Goal: Use online tool/utility: Utilize a website feature to perform a specific function

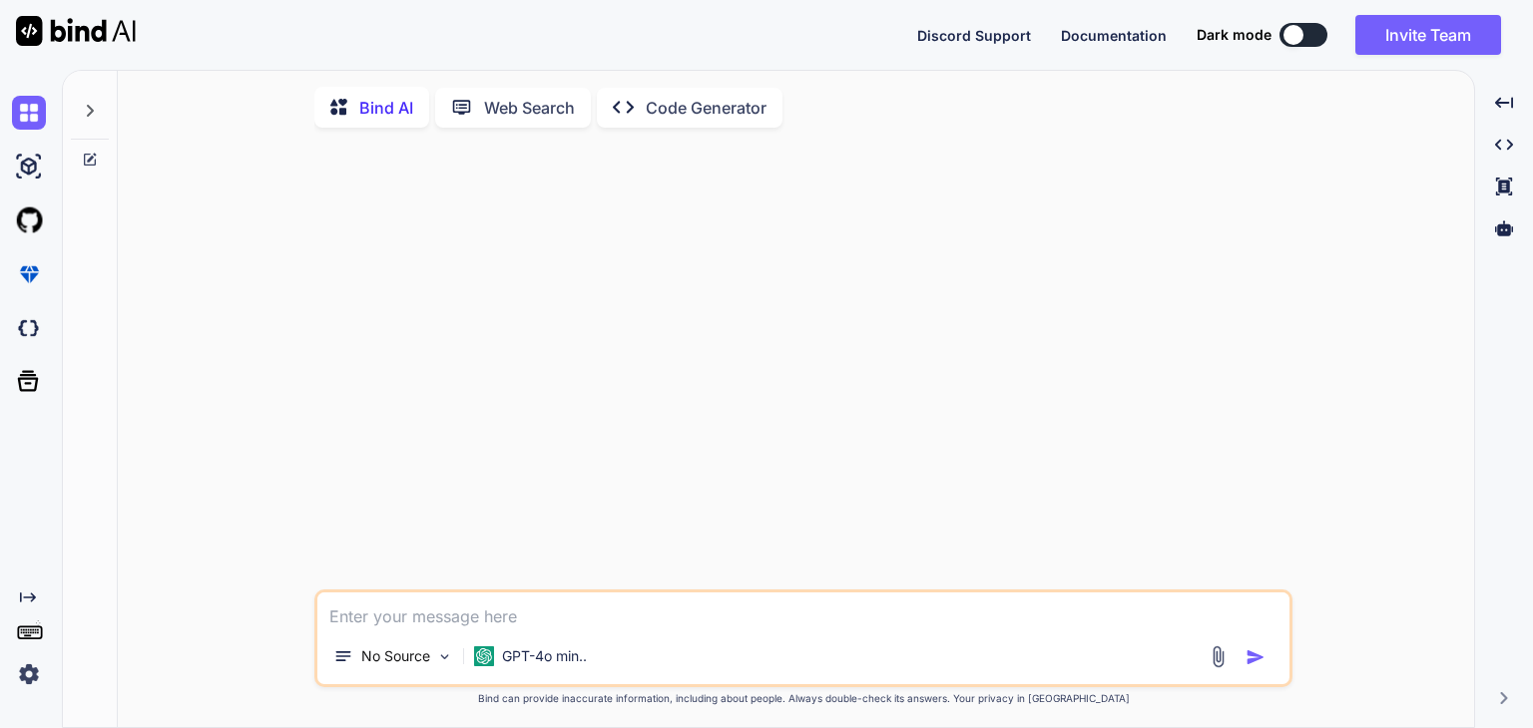
click at [695, 117] on p "Code Generator" at bounding box center [706, 108] width 121 height 24
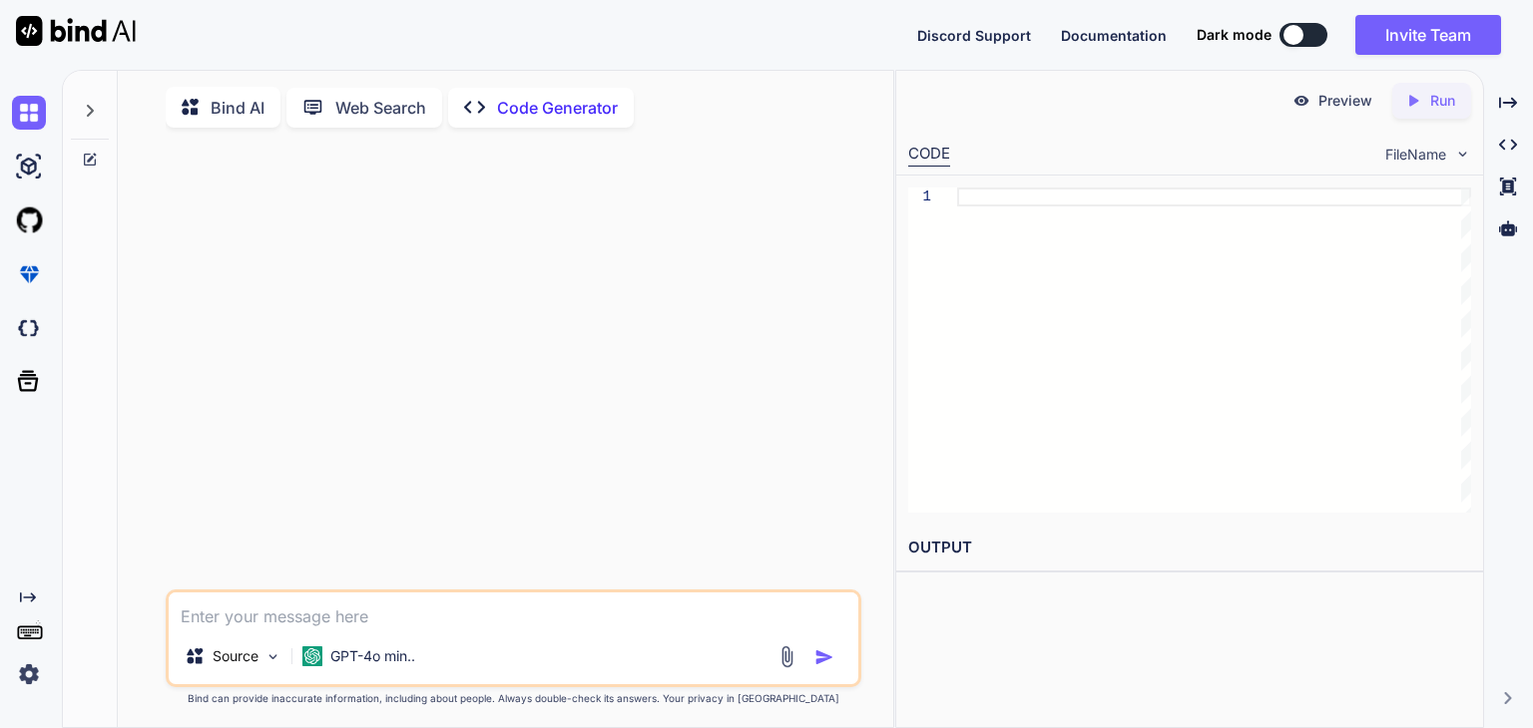
click at [389, 111] on p "Web Search" at bounding box center [380, 108] width 91 height 24
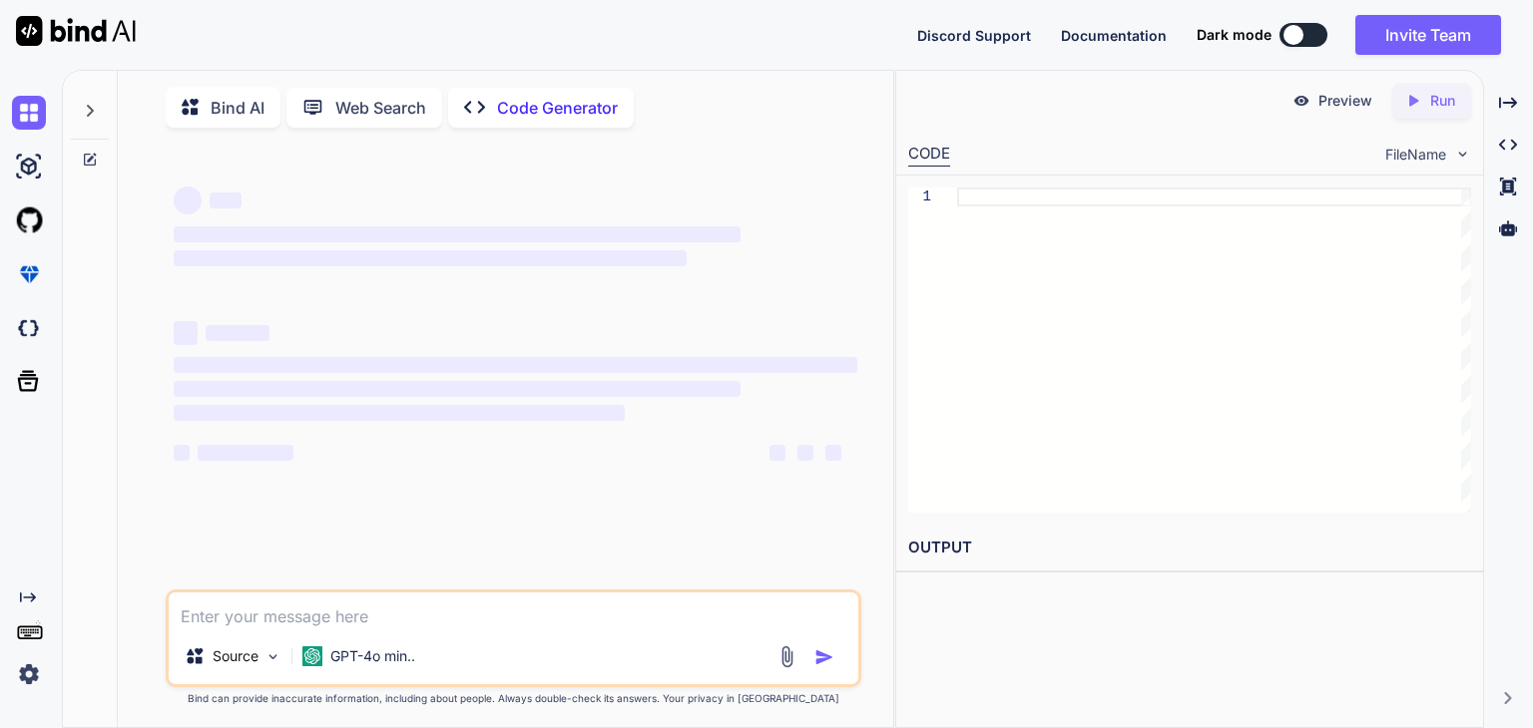
type textarea "x"
